Goal: Transaction & Acquisition: Purchase product/service

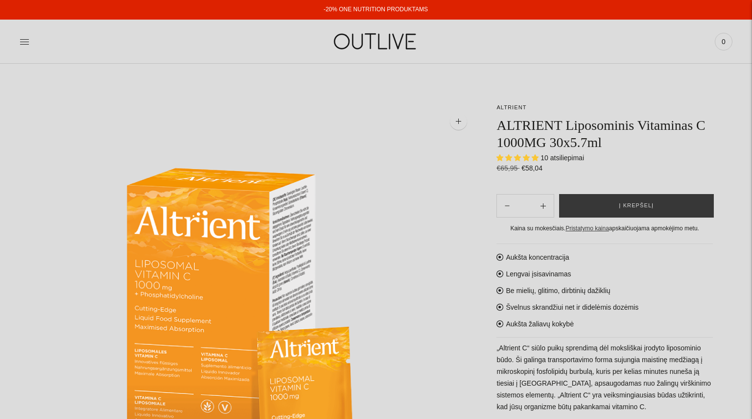
select select "**********"
drag, startPoint x: 0, startPoint y: 0, endPoint x: 662, endPoint y: 206, distance: 693.4
click at [662, 206] on button "Į krepšelį" at bounding box center [636, 206] width 155 height 24
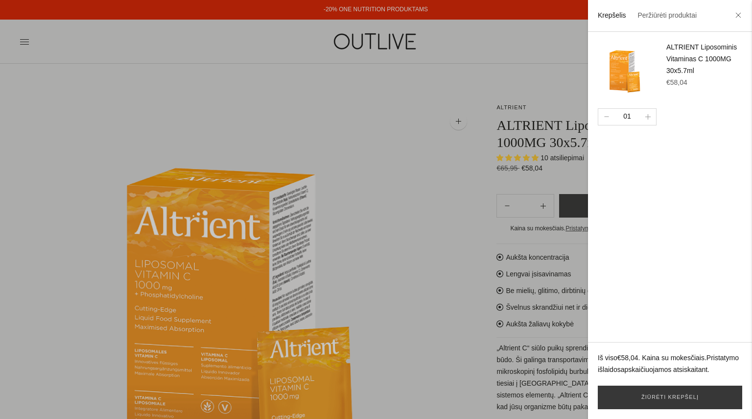
click at [417, 18] on div at bounding box center [376, 209] width 752 height 419
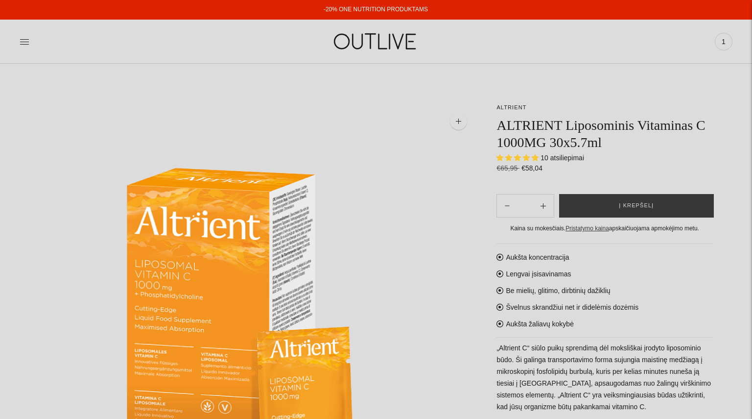
click at [391, 7] on link "-20% ONE NUTRITION PRODUKTAMS" at bounding box center [376, 9] width 104 height 7
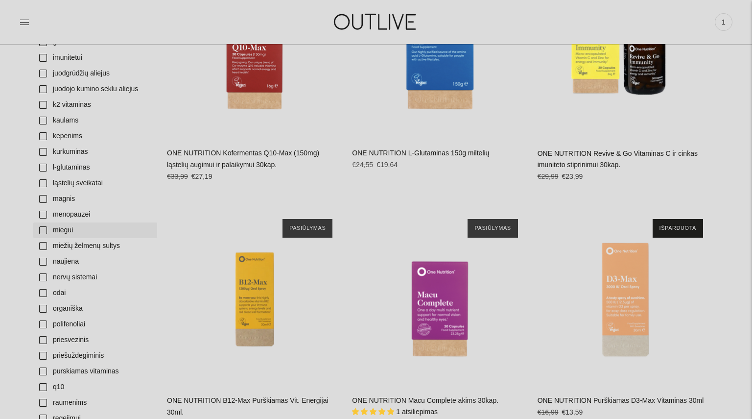
scroll to position [635, 0]
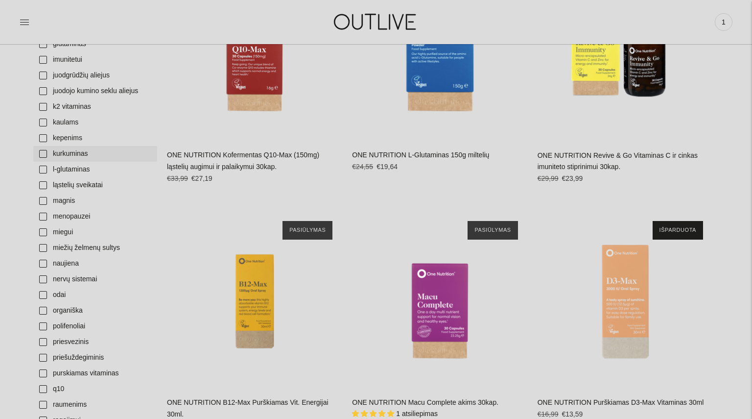
click at [74, 160] on link "kurkuminas" at bounding box center [95, 154] width 124 height 16
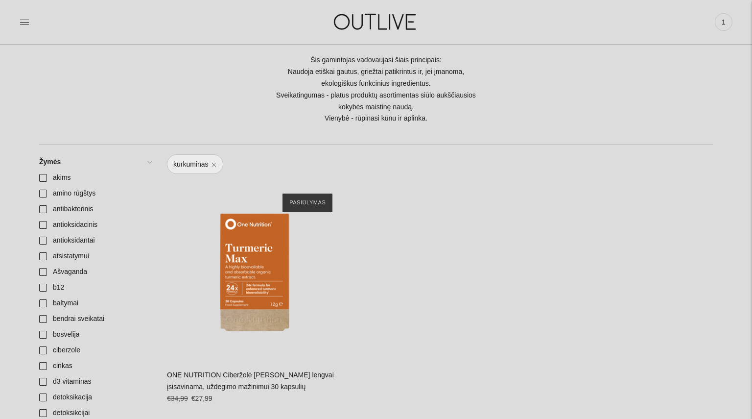
scroll to position [289, 0]
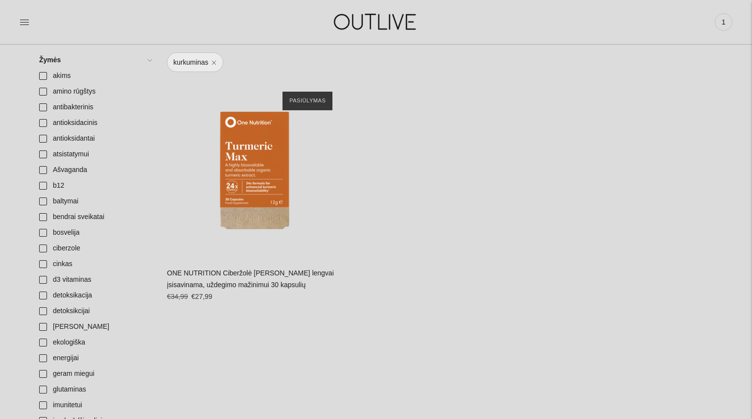
click at [252, 277] on div "ONE NUTRITION Ciberžolė [PERSON_NAME] lengvai įsisavinama, uždegimo mažinimui 3…" at bounding box center [254, 288] width 175 height 42
click at [253, 273] on link "ONE NUTRITION Ciberžolė [PERSON_NAME] lengvai įsisavinama, uždegimo mažinimui 3…" at bounding box center [250, 279] width 167 height 20
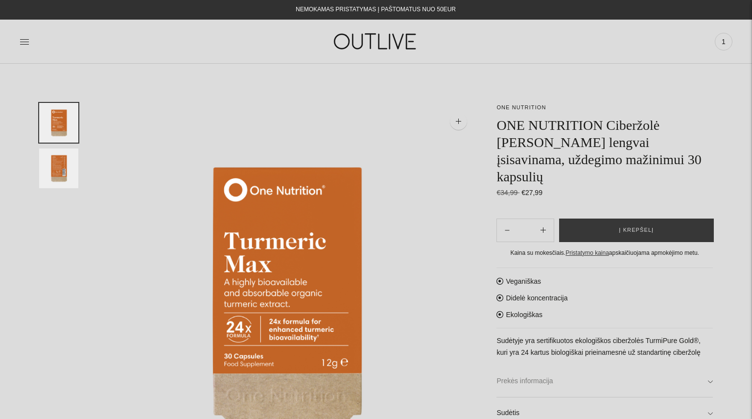
click at [542, 365] on link "Prekės informacija" at bounding box center [605, 380] width 216 height 31
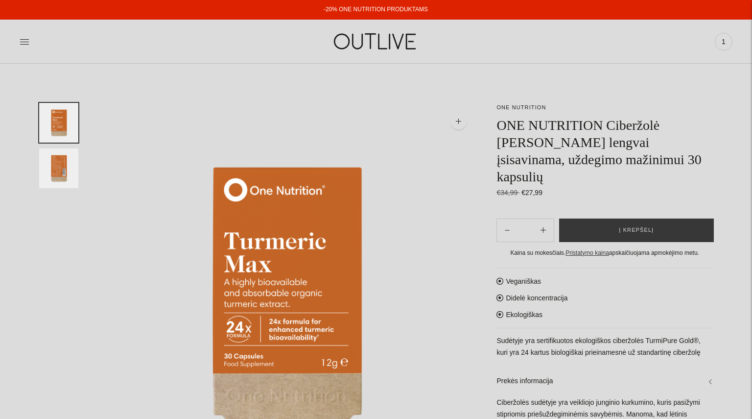
click at [385, 8] on link "-20% ONE NUTRITION PRODUKTAMS" at bounding box center [376, 9] width 104 height 7
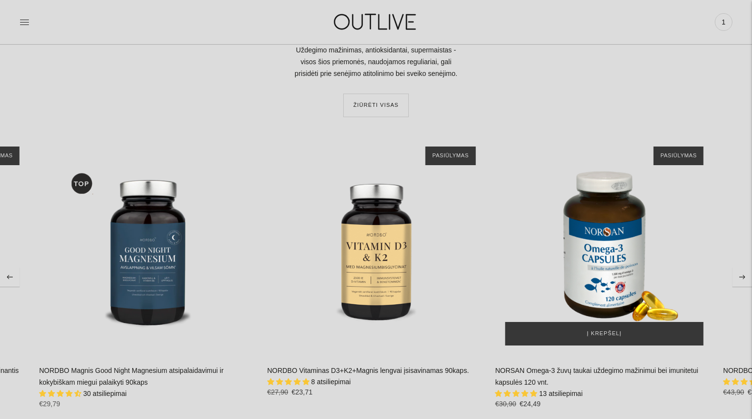
scroll to position [2248, 0]
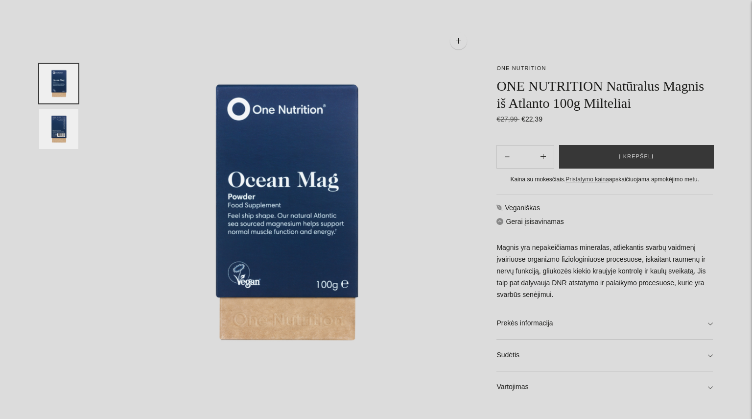
scroll to position [87, 0]
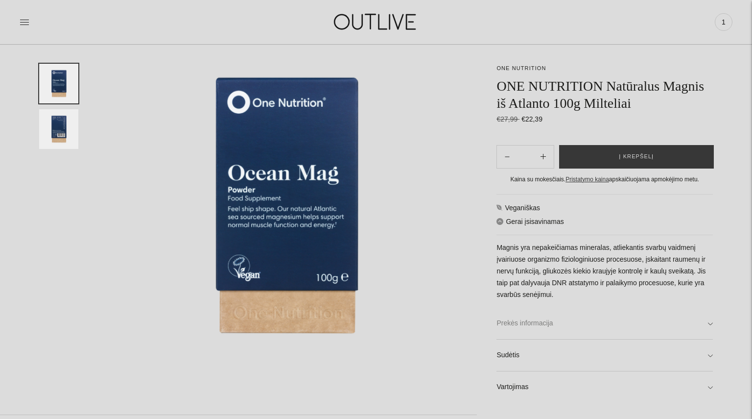
click at [608, 324] on link "Prekės informacija" at bounding box center [605, 323] width 216 height 31
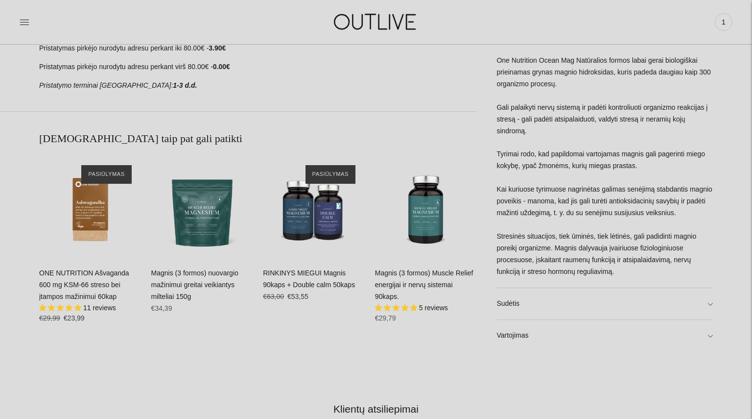
scroll to position [574, 0]
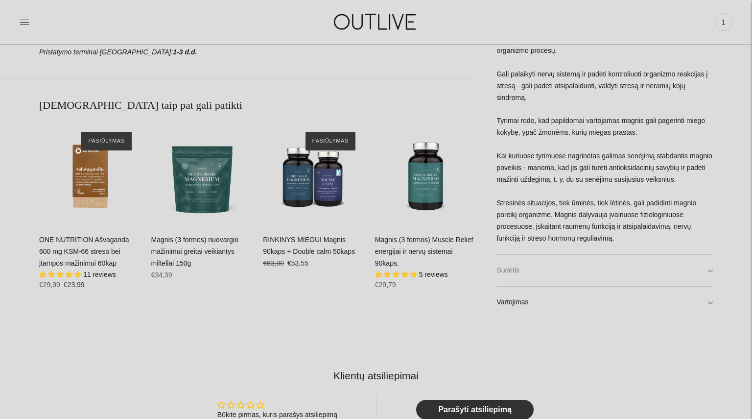
click at [568, 278] on link "Sudėtis" at bounding box center [605, 269] width 216 height 31
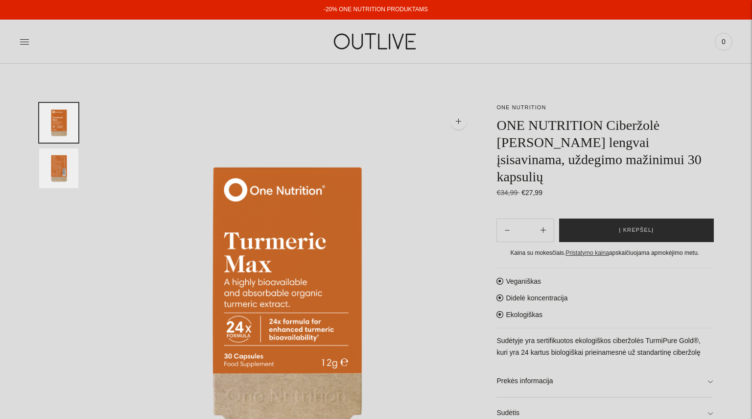
click at [648, 225] on span "Į krepšelį" at bounding box center [636, 230] width 35 height 10
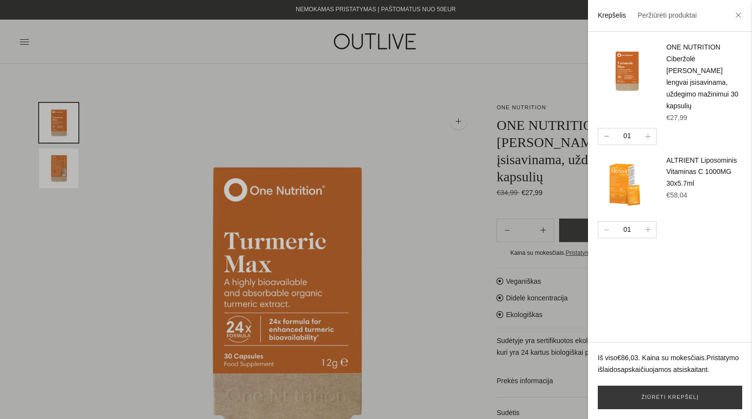
click at [602, 128] on button "button" at bounding box center [607, 136] width 16 height 16
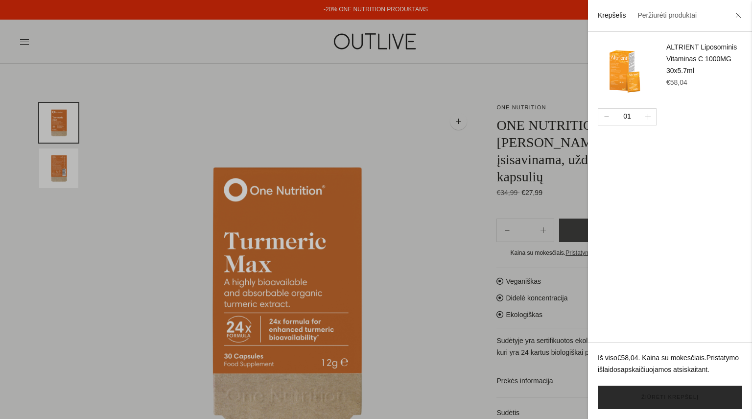
click at [689, 399] on link "Žiūrėti krepšelį" at bounding box center [670, 397] width 144 height 24
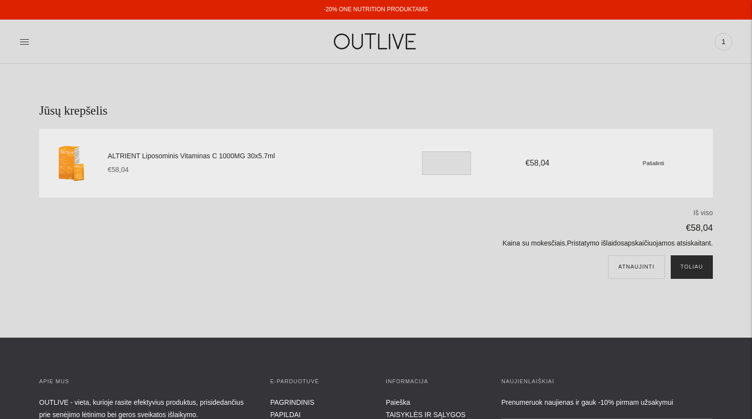
click at [702, 269] on button "Toliau" at bounding box center [692, 267] width 42 height 24
